Goal: Check status: Check status

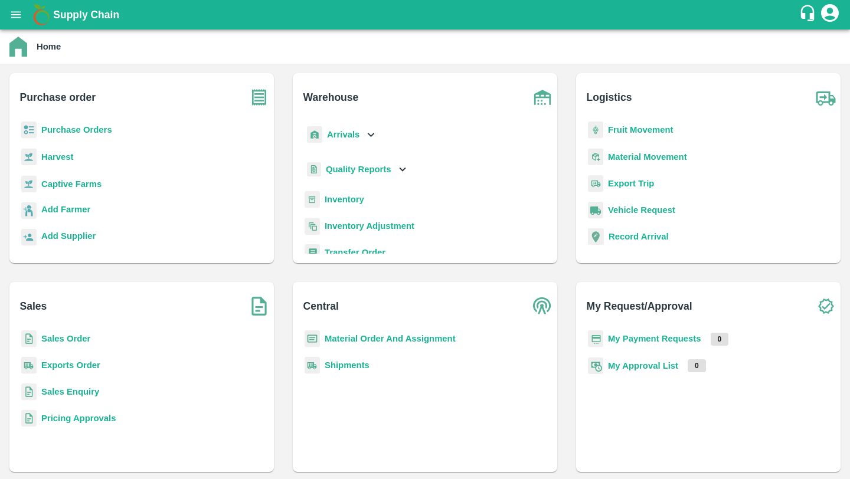
click at [84, 335] on b "Sales Order" at bounding box center [65, 338] width 49 height 9
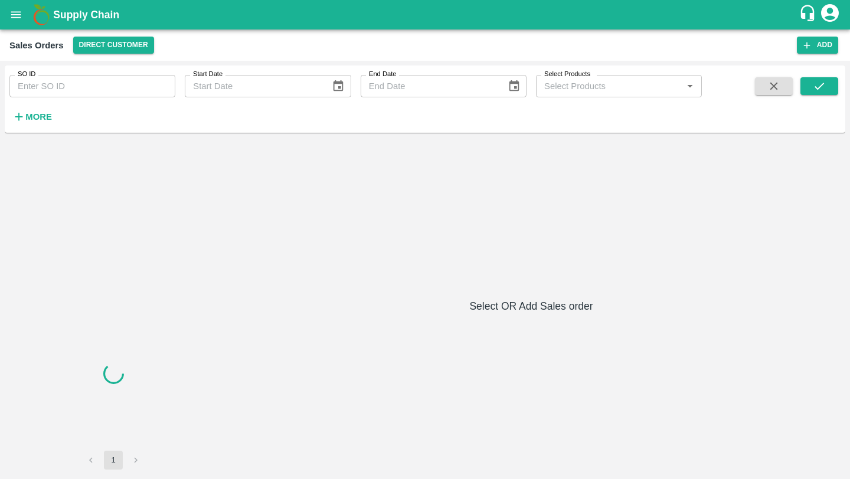
click at [126, 86] on input "SO ID" at bounding box center [92, 86] width 166 height 22
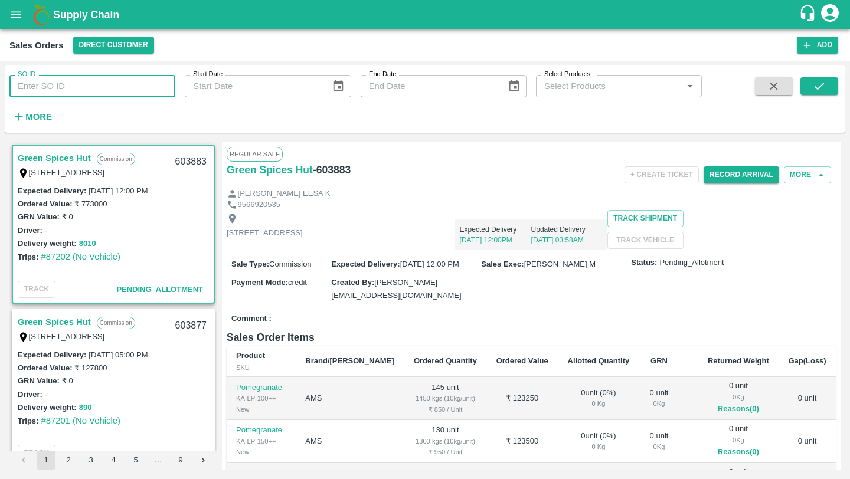
paste input "590315"
type input "590315"
click at [816, 87] on icon "submit" at bounding box center [819, 86] width 9 height 7
